Goal: Task Accomplishment & Management: Complete application form

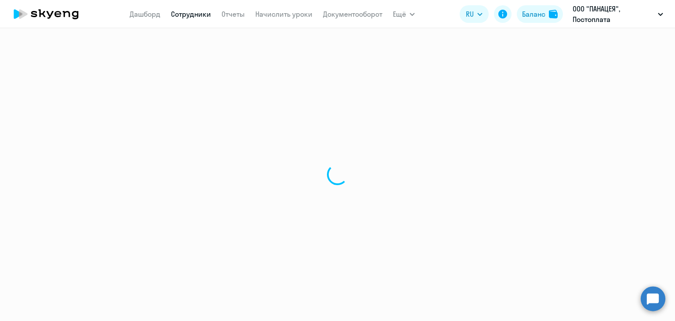
select select "30"
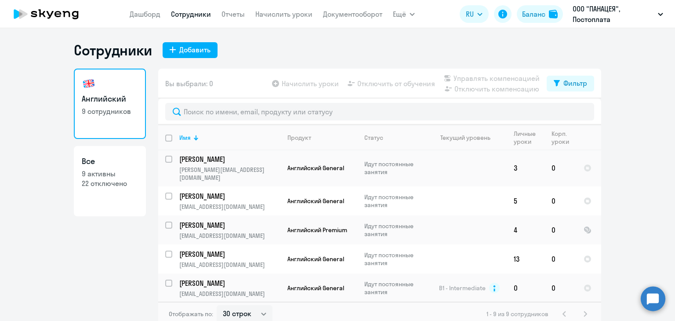
scroll to position [112, 0]
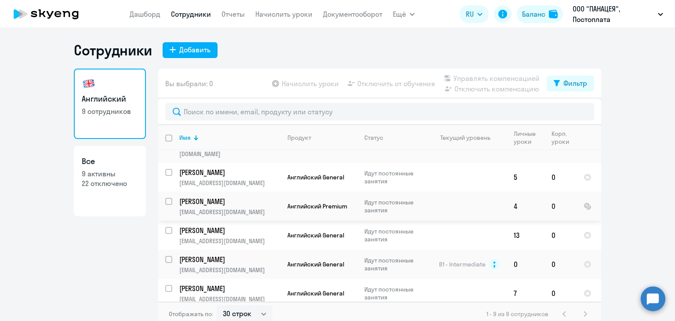
click at [166, 198] on input "select row 40799857" at bounding box center [174, 207] width 18 height 18
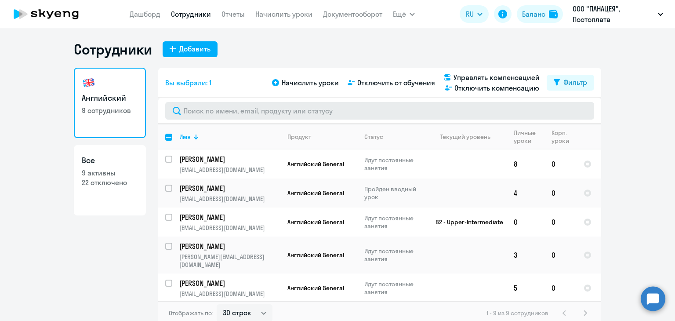
scroll to position [0, 0]
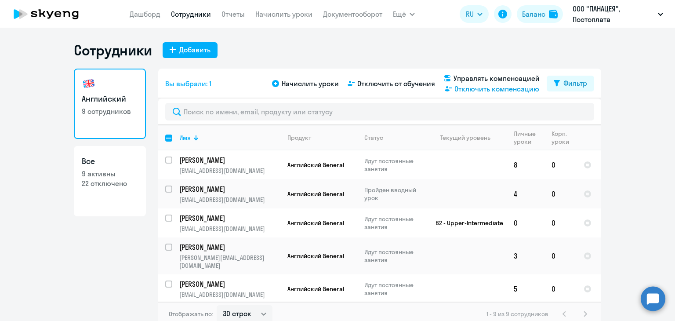
click at [463, 91] on span "Отключить компенсацию" at bounding box center [496, 88] width 85 height 11
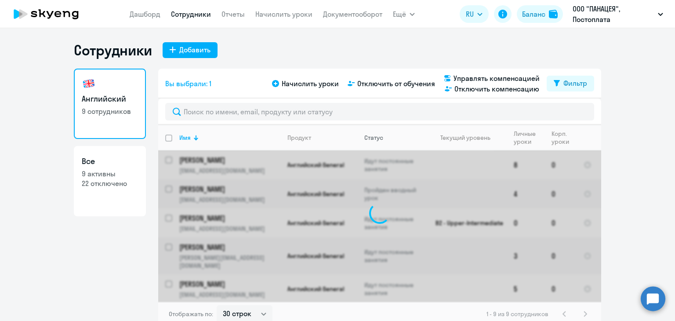
checkbox input "false"
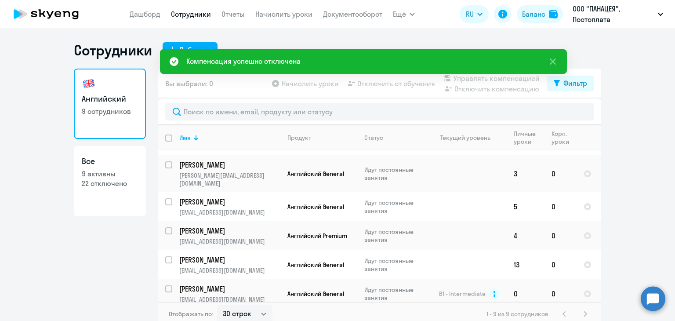
scroll to position [68, 0]
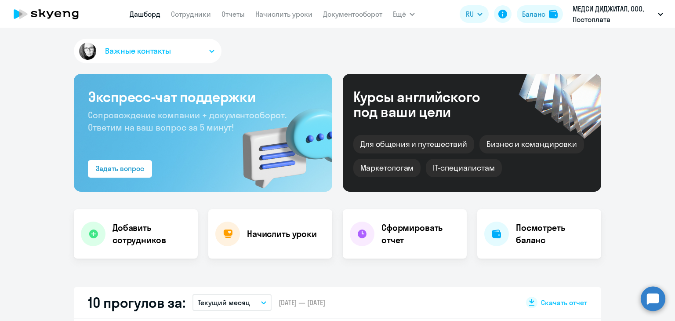
select select "30"
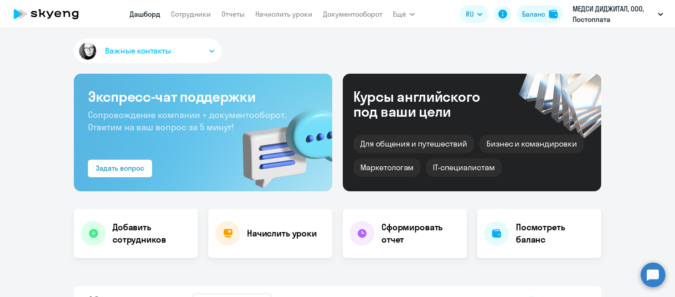
click at [116, 57] on button "Важные контакты" at bounding box center [148, 51] width 148 height 25
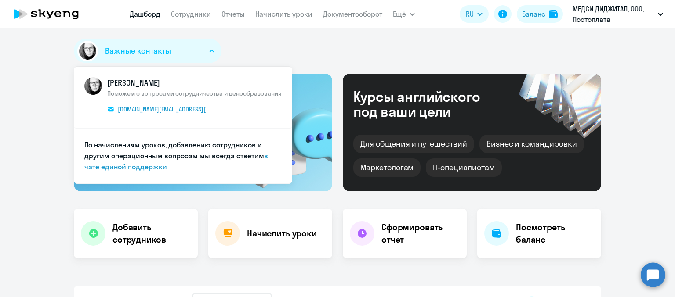
click at [651, 276] on circle at bounding box center [652, 275] width 25 height 25
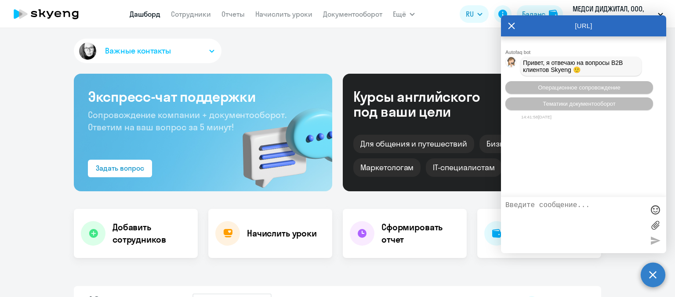
click at [510, 27] on icon at bounding box center [511, 26] width 7 height 7
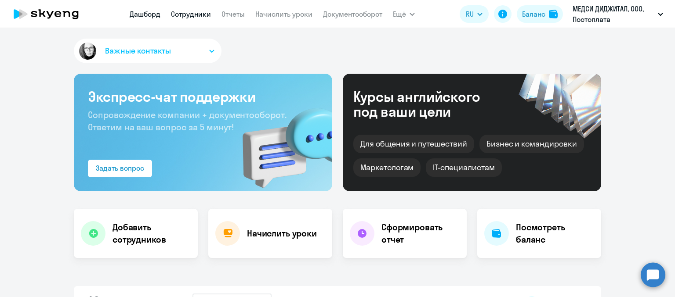
click at [191, 14] on link "Сотрудники" at bounding box center [191, 14] width 40 height 9
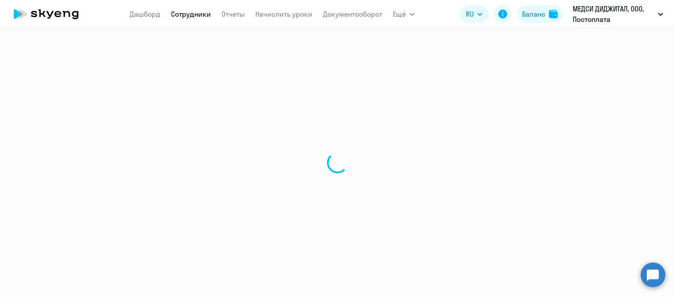
select select "30"
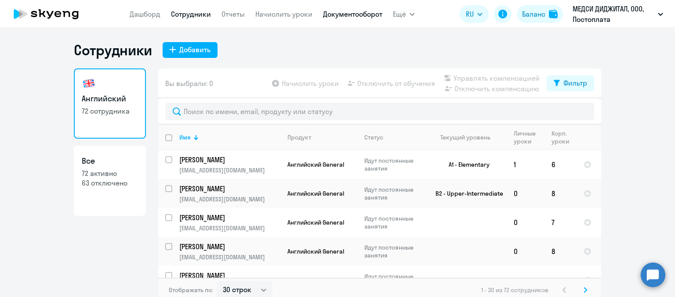
click at [365, 15] on link "Документооборот" at bounding box center [352, 14] width 59 height 9
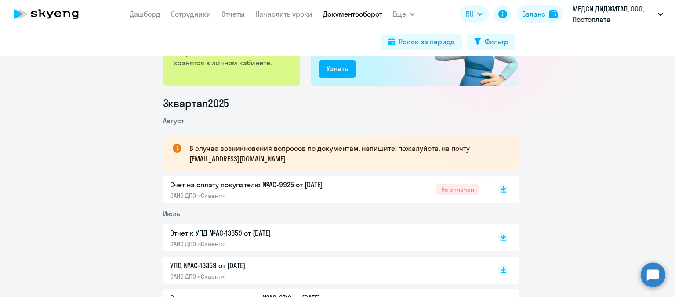
scroll to position [88, 0]
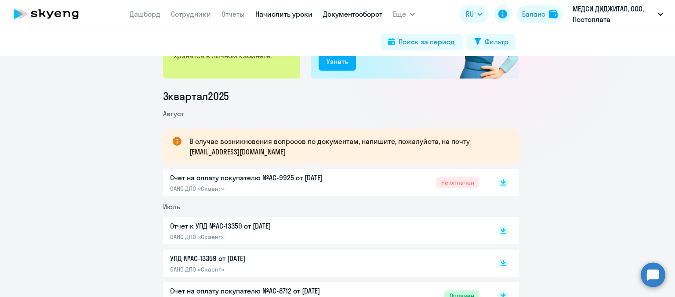
click at [295, 14] on link "Начислить уроки" at bounding box center [283, 14] width 57 height 9
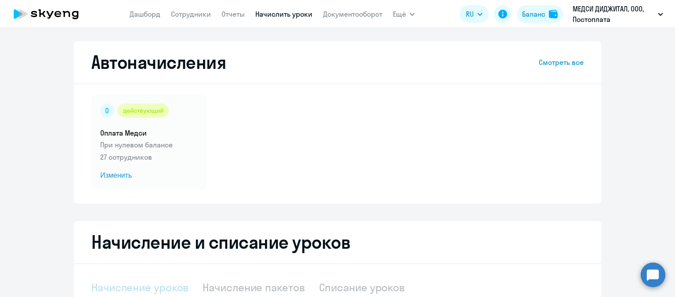
select select "10"
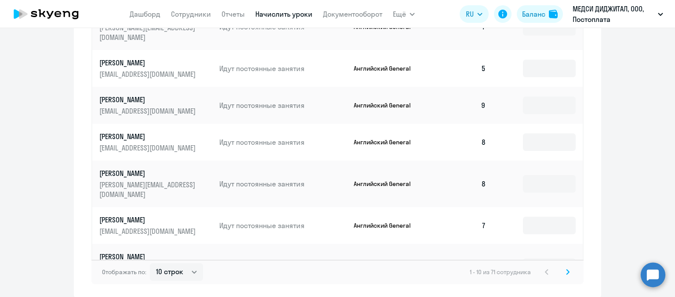
scroll to position [567, 0]
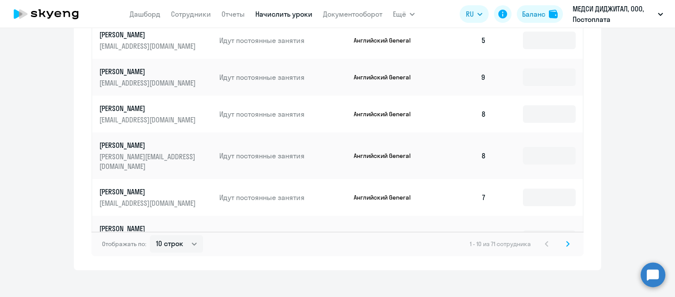
click at [566, 241] on icon at bounding box center [568, 244] width 4 height 6
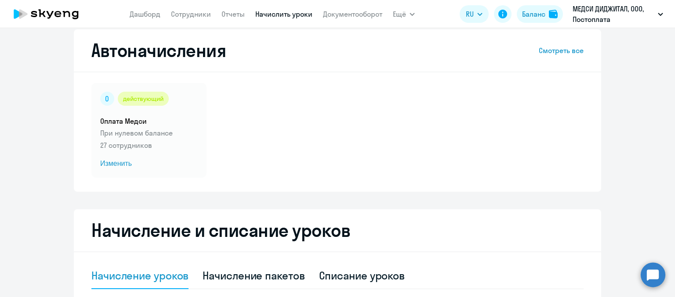
scroll to position [0, 0]
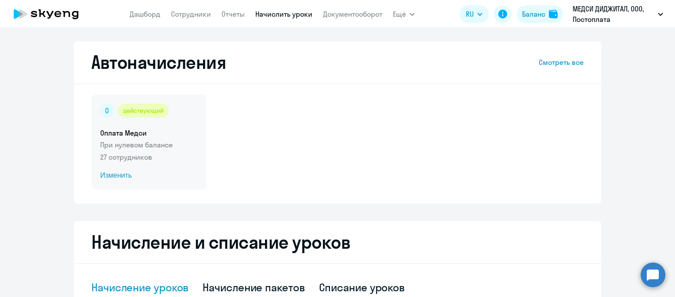
click at [109, 177] on span "Изменить" at bounding box center [149, 175] width 98 height 11
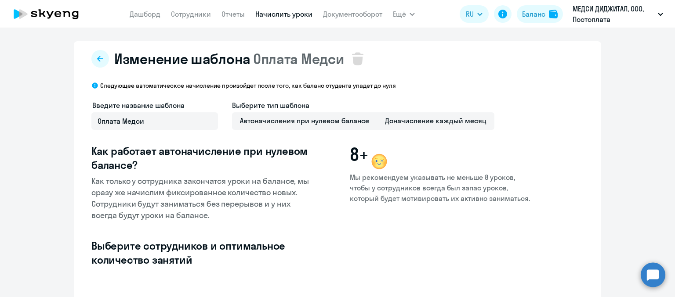
select select "10"
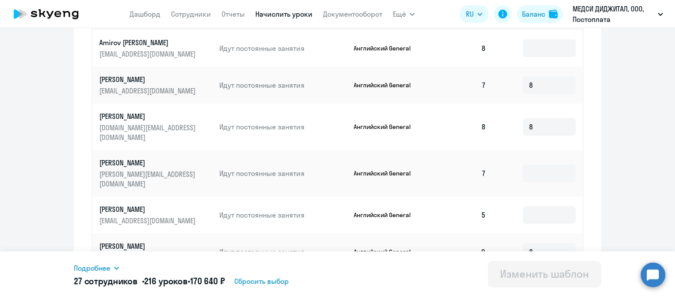
scroll to position [307, 0]
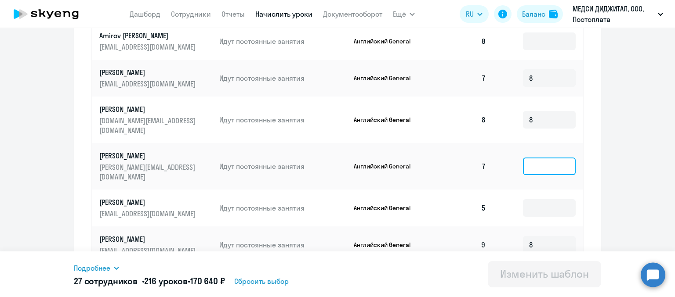
click at [543, 158] on input at bounding box center [549, 167] width 53 height 18
type input "7"
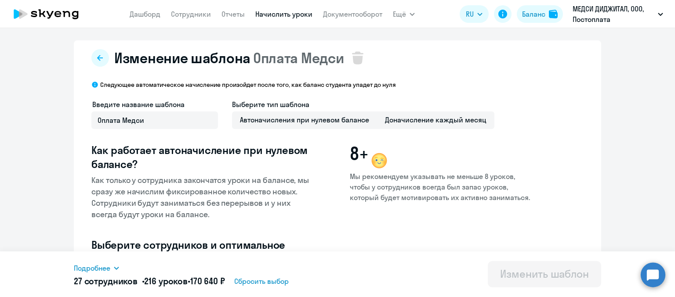
scroll to position [0, 0]
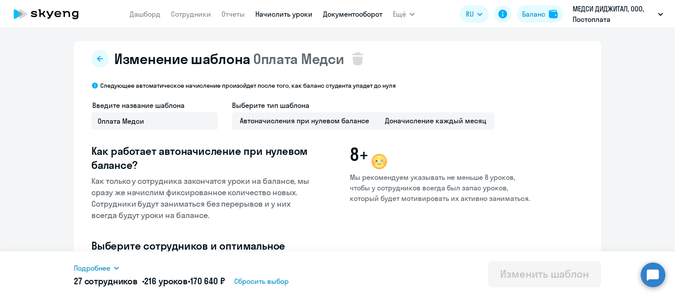
click at [346, 14] on link "Документооборот" at bounding box center [352, 14] width 59 height 9
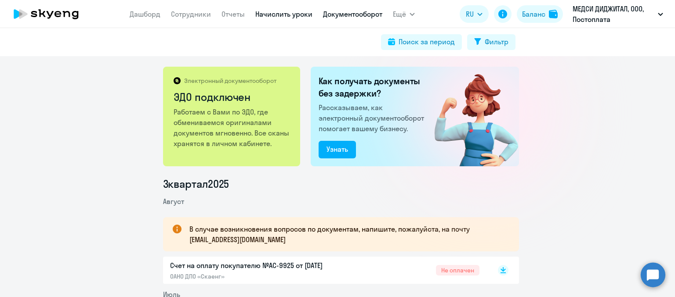
click at [274, 16] on link "Начислить уроки" at bounding box center [283, 14] width 57 height 9
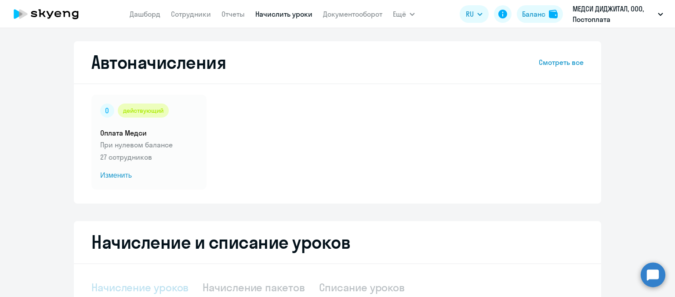
select select "10"
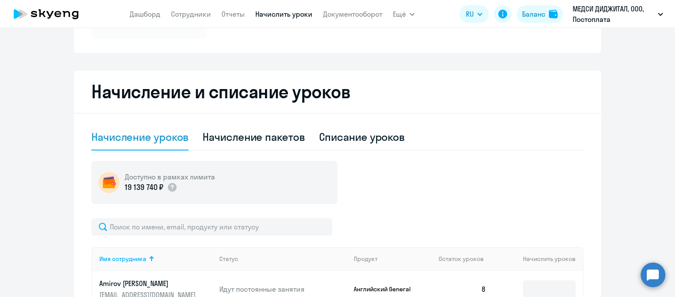
scroll to position [88, 0]
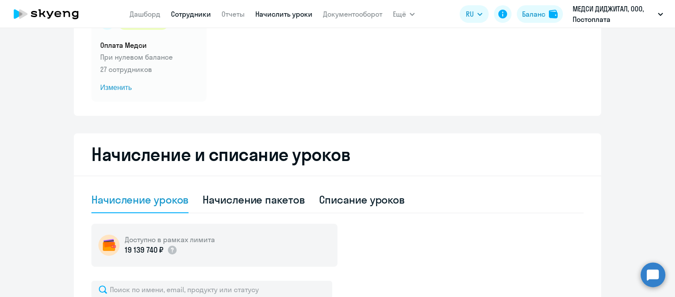
click at [193, 18] on link "Сотрудники" at bounding box center [191, 14] width 40 height 9
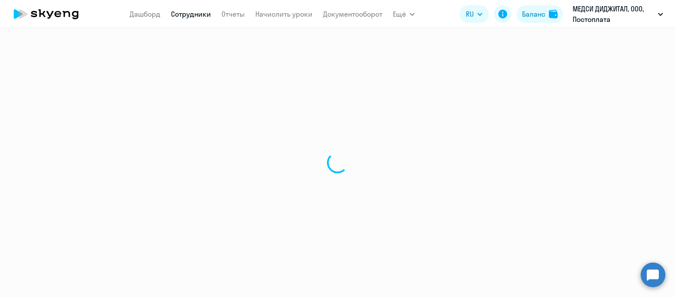
select select "30"
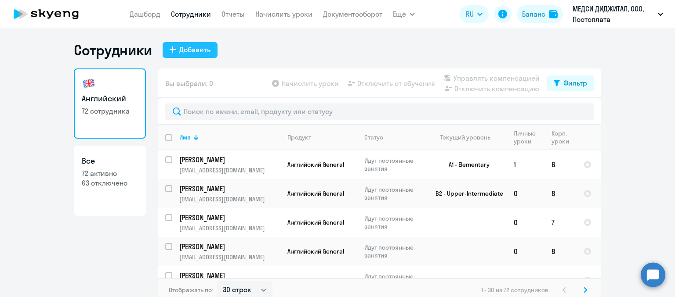
click at [191, 47] on div "Добавить" at bounding box center [194, 49] width 31 height 11
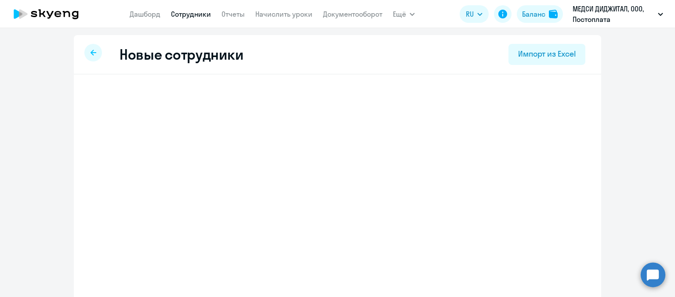
select select "english_adult_not_native_speaker"
select select "3"
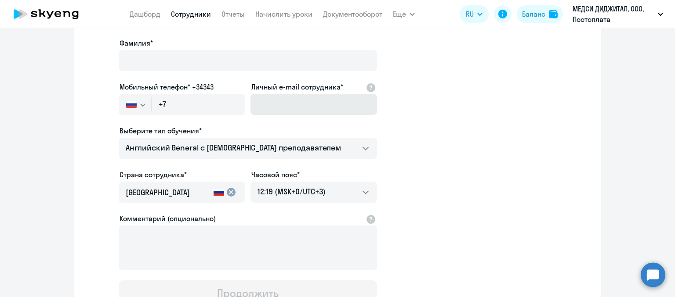
scroll to position [132, 0]
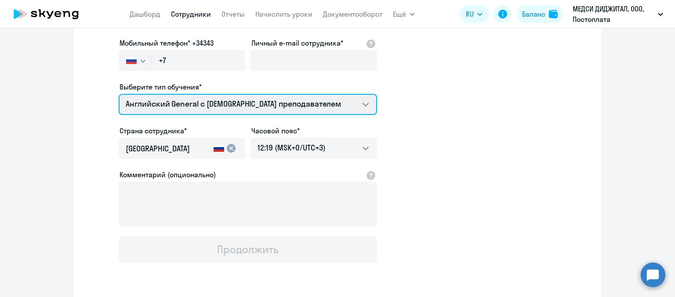
click at [298, 106] on select "Английский General с англоговорящим преподавателем Английский General с русског…" at bounding box center [248, 104] width 258 height 21
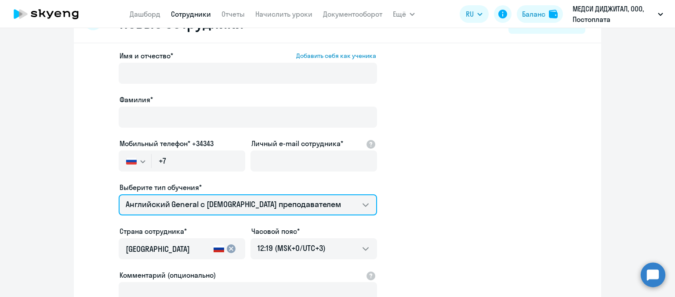
scroll to position [31, 0]
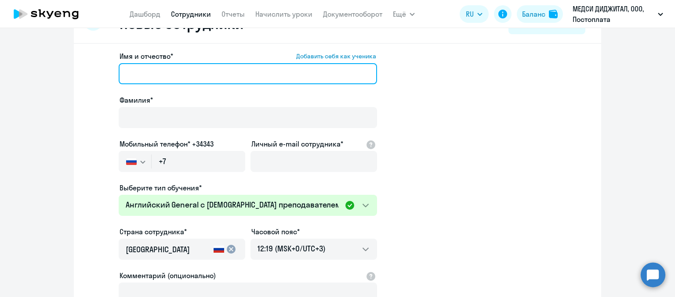
drag, startPoint x: 155, startPoint y: 77, endPoint x: 153, endPoint y: 111, distance: 33.9
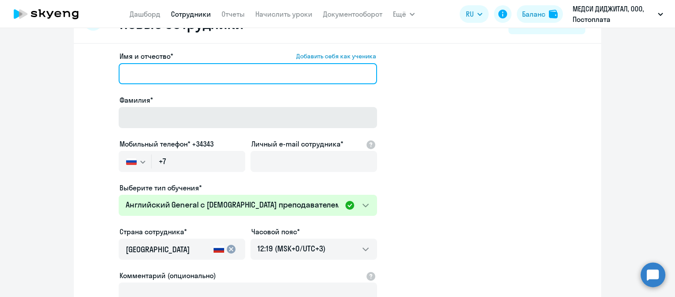
click at [155, 77] on input "Имя и отчество* Добавить себя как ученика" at bounding box center [248, 73] width 258 height 21
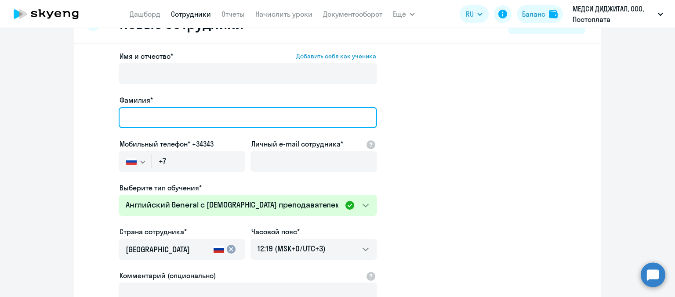
click at [150, 121] on input "Фамилия*" at bounding box center [248, 117] width 258 height 21
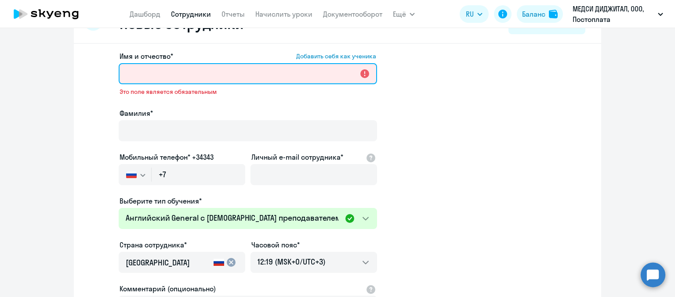
click at [149, 79] on input "Имя и отчество* Добавить себя как ученика" at bounding box center [248, 73] width 258 height 21
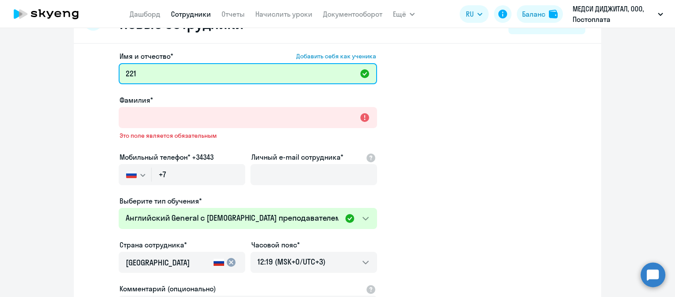
type input "221"
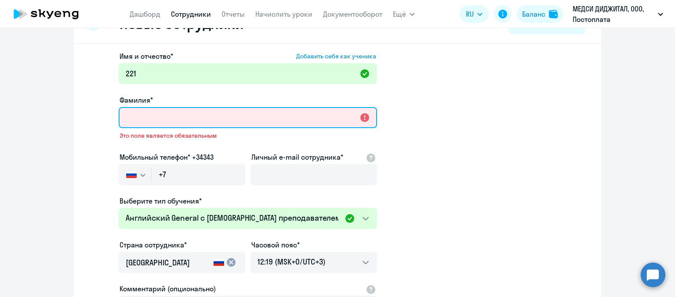
click at [137, 115] on input "Фамилия*" at bounding box center [248, 117] width 258 height 21
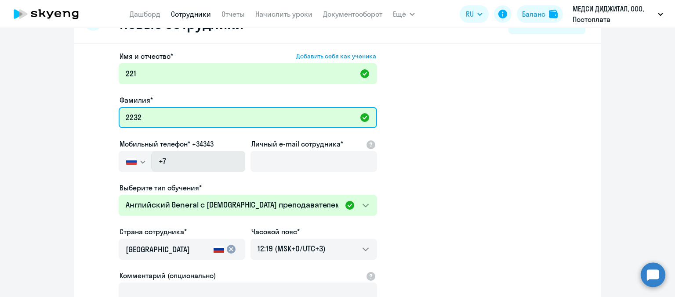
type input "2232"
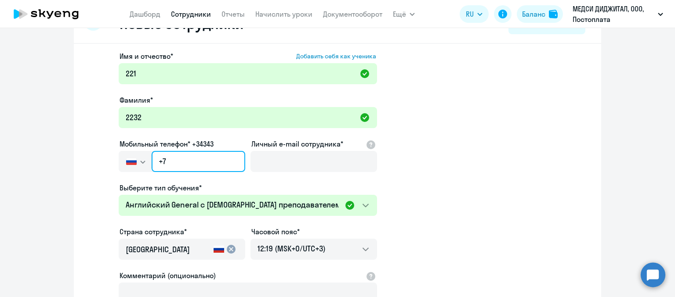
click at [193, 163] on input "+7" at bounding box center [199, 161] width 94 height 21
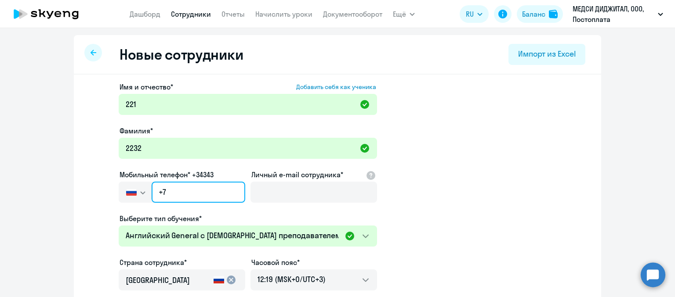
scroll to position [0, 0]
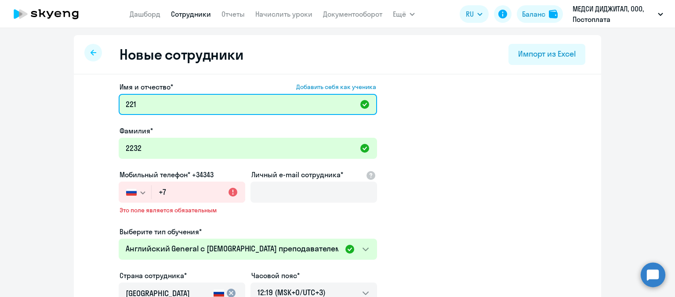
drag, startPoint x: 169, startPoint y: 105, endPoint x: 113, endPoint y: 102, distance: 55.8
click at [113, 102] on app-new-student-form "Имя и отчество* Добавить себя как ученика 221 Фамилия* 2232 Мобильный телефон* …" at bounding box center [337, 245] width 499 height 326
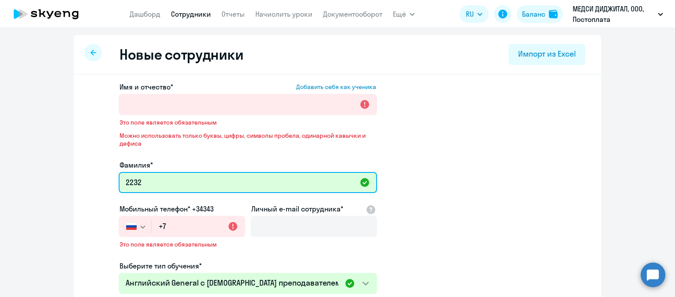
drag, startPoint x: 148, startPoint y: 184, endPoint x: 91, endPoint y: 173, distance: 57.9
click at [91, 173] on app-new-student-form "Имя и отчество* Добавить себя как ученика Это поле является обязательным Можно …" at bounding box center [337, 262] width 499 height 361
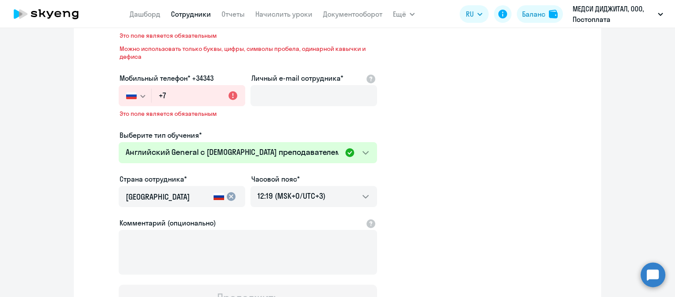
scroll to position [176, 0]
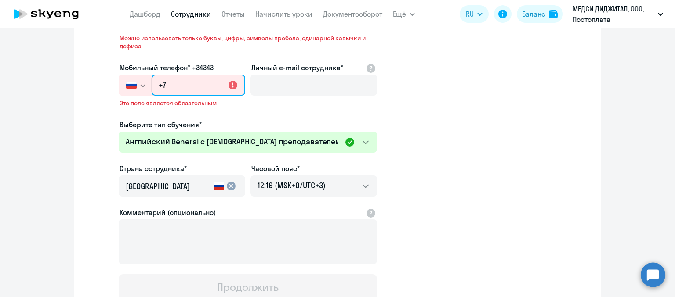
click at [163, 87] on input "+7" at bounding box center [199, 85] width 94 height 21
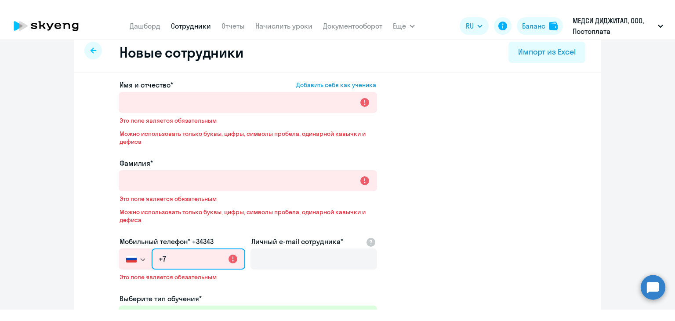
scroll to position [0, 0]
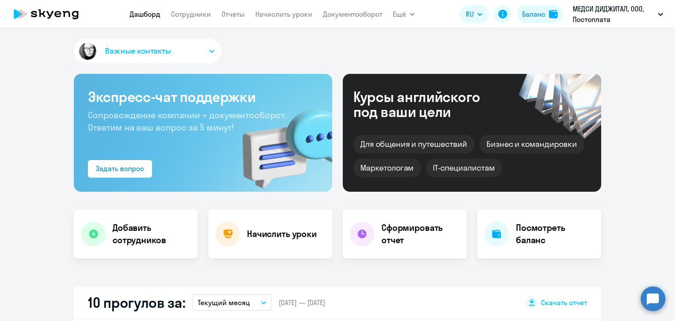
select select "30"
